Goal: Obtain resource: Obtain resource

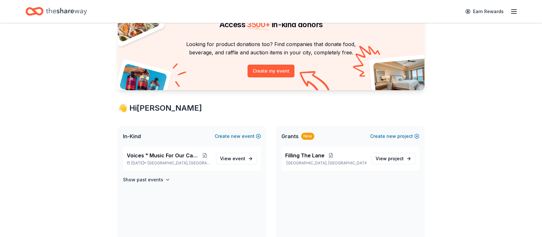
scroll to position [68, 0]
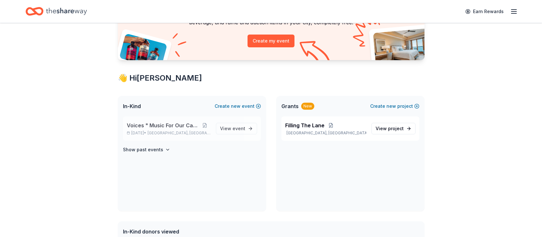
click at [201, 128] on p "Voices " Music For Our Cause"" at bounding box center [169, 125] width 84 height 8
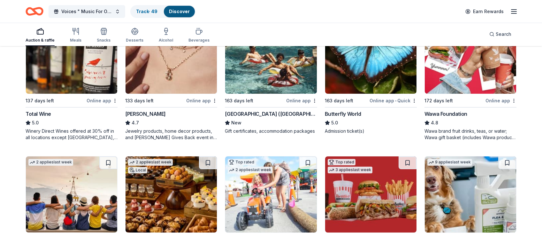
scroll to position [247, 0]
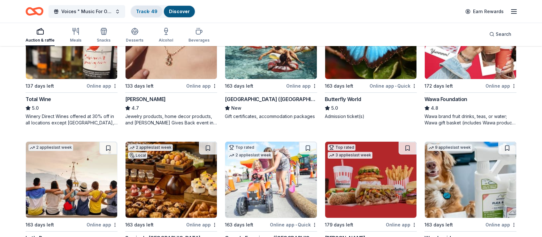
click at [145, 15] on div "Track · 49" at bounding box center [147, 11] width 32 height 11
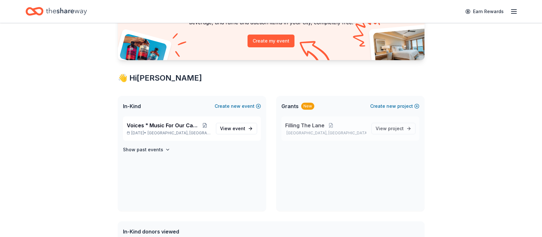
click at [314, 121] on span "Filling The Lane" at bounding box center [304, 125] width 39 height 8
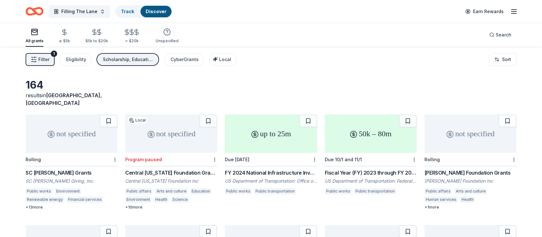
click at [301, 131] on div "up to 25m" at bounding box center [271, 133] width 92 height 38
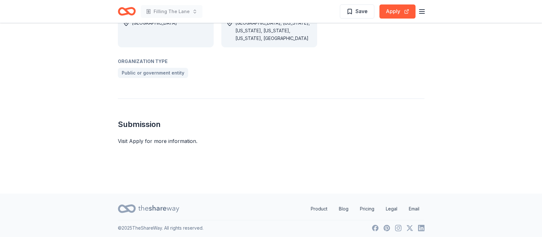
scroll to position [356, 0]
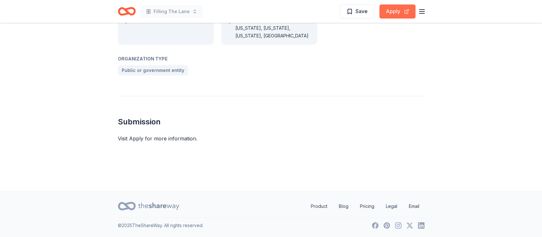
click at [395, 11] on button "Apply" at bounding box center [397, 11] width 36 height 14
